Goal: Navigation & Orientation: Find specific page/section

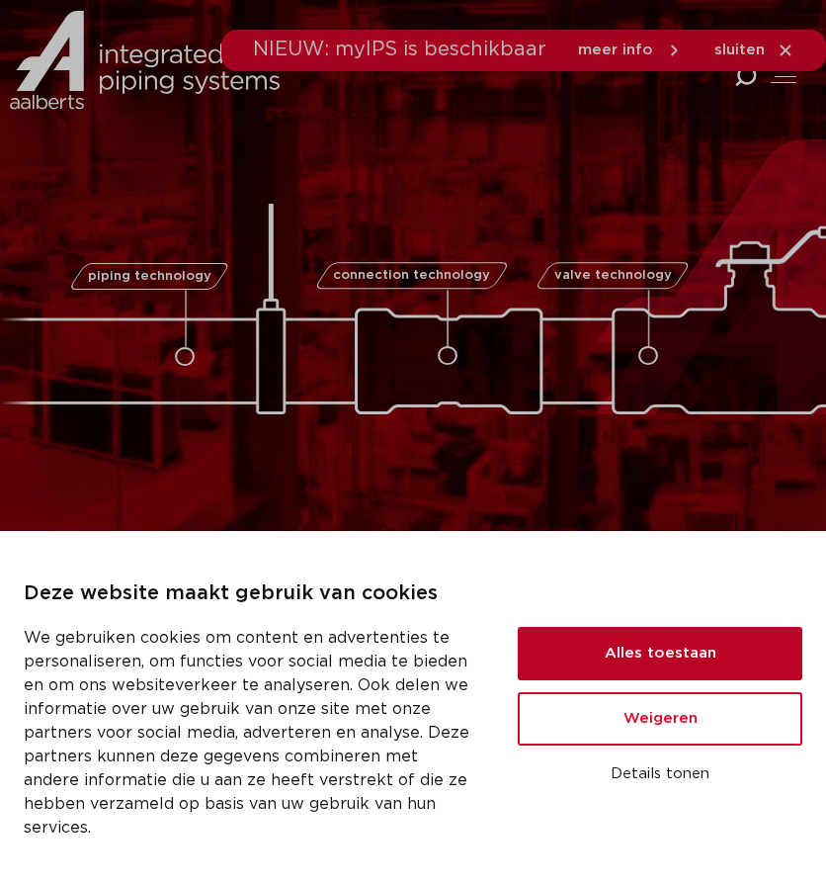
click at [714, 645] on button "Alles toestaan" at bounding box center [660, 653] width 285 height 53
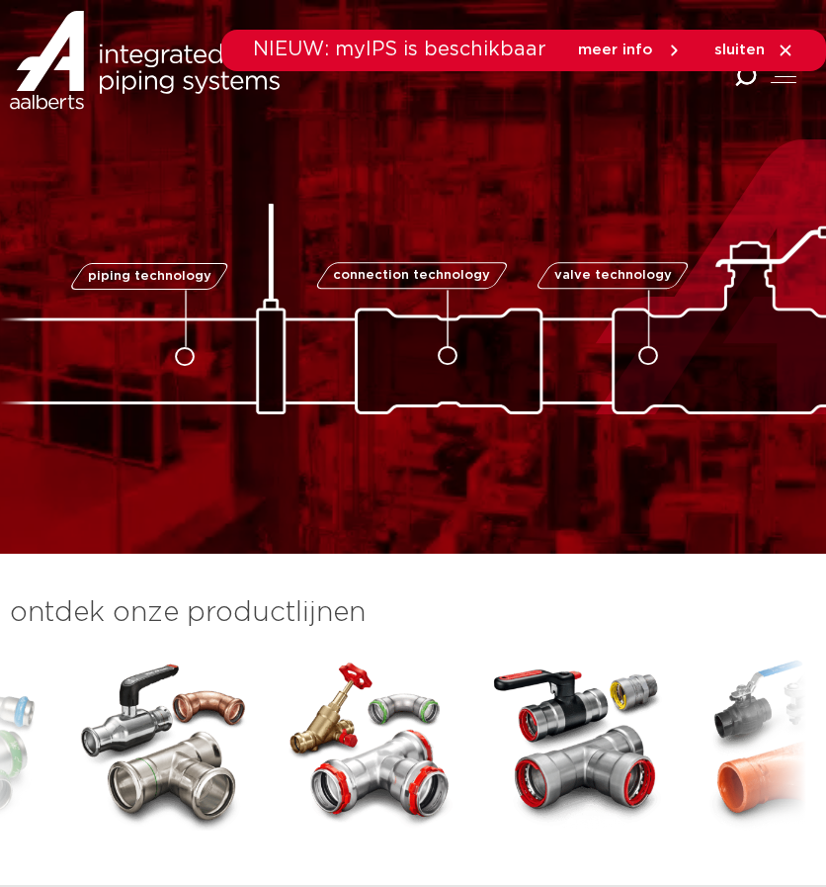
click at [785, 56] on icon at bounding box center [786, 51] width 18 height 18
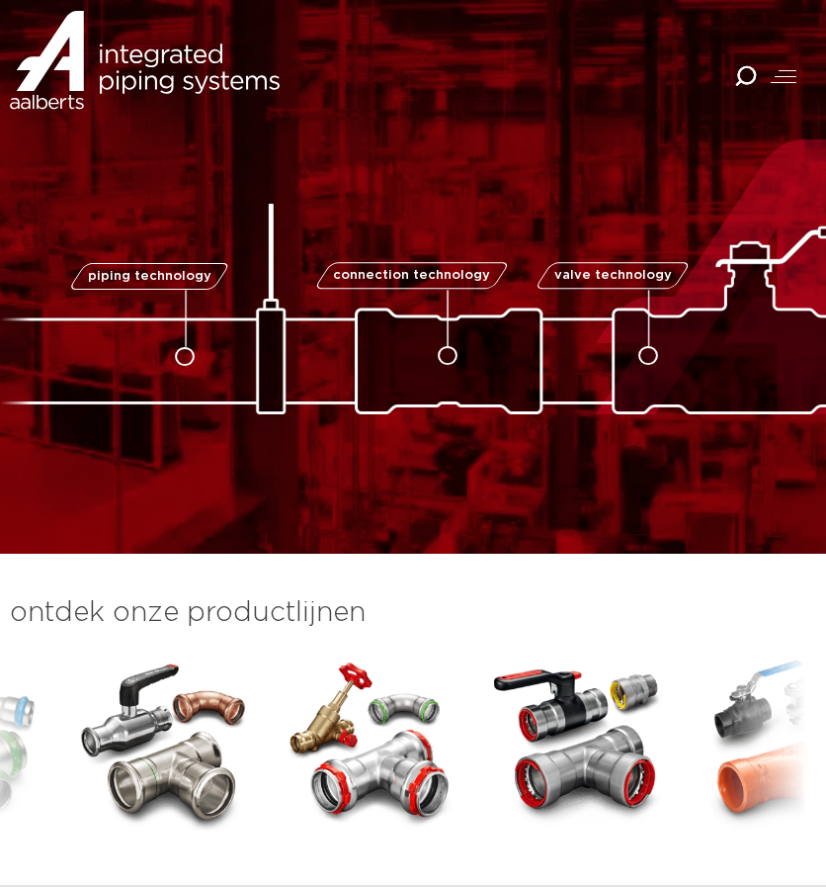
click at [789, 76] on span at bounding box center [786, 76] width 22 height 1
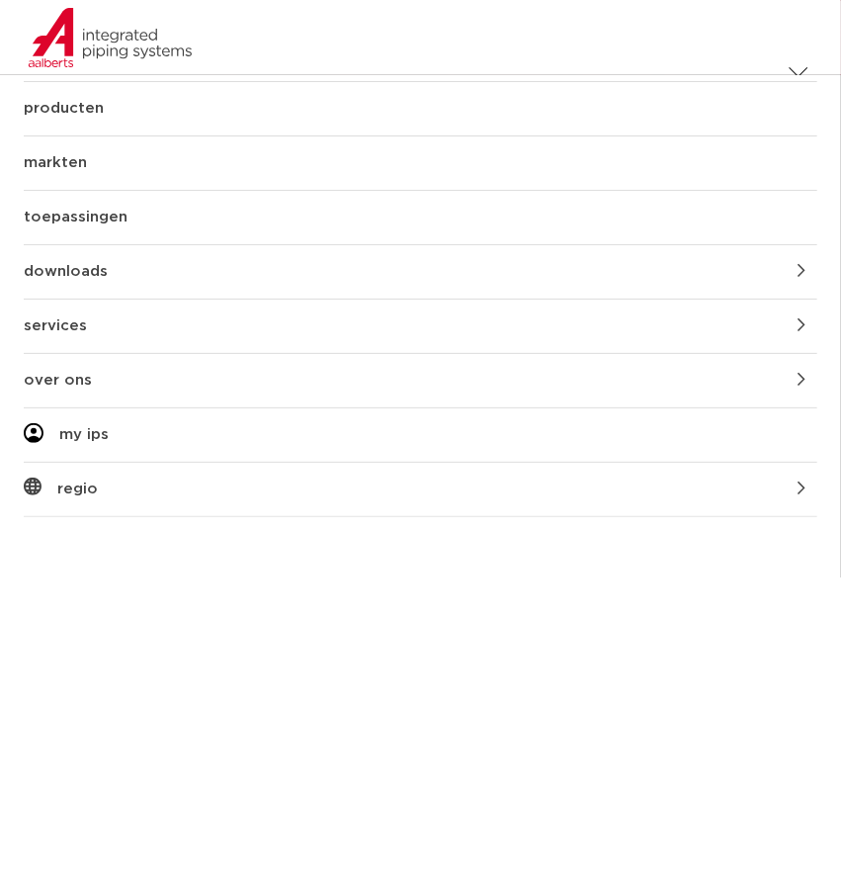
click at [97, 106] on link "producten" at bounding box center [421, 108] width 794 height 53
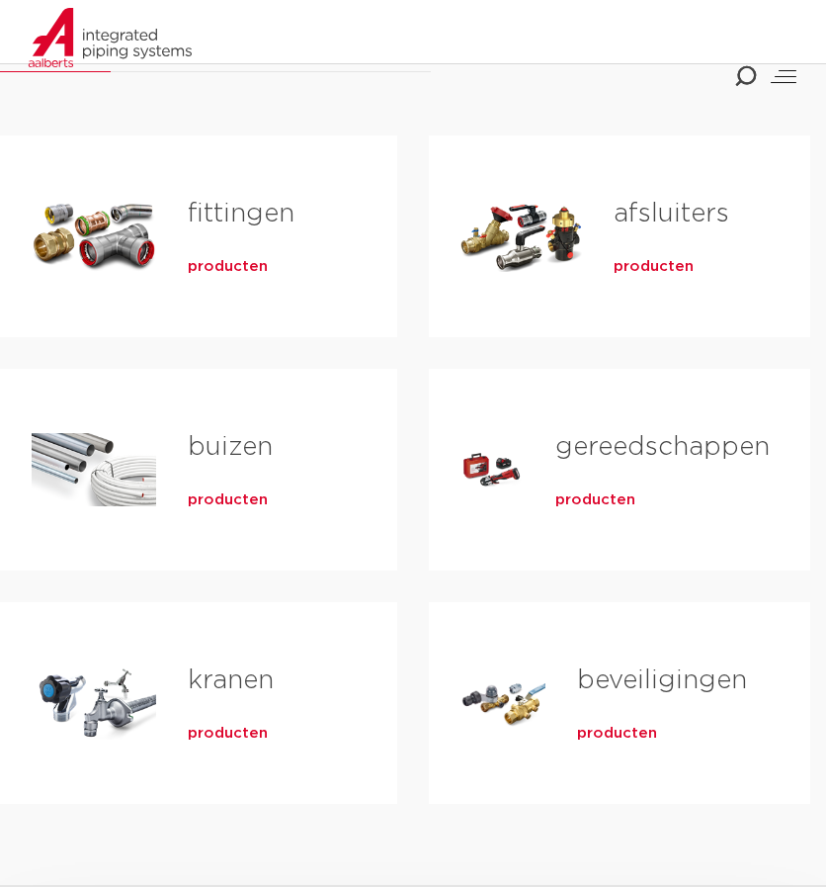
scroll to position [242, 0]
